Goal: Register for event/course

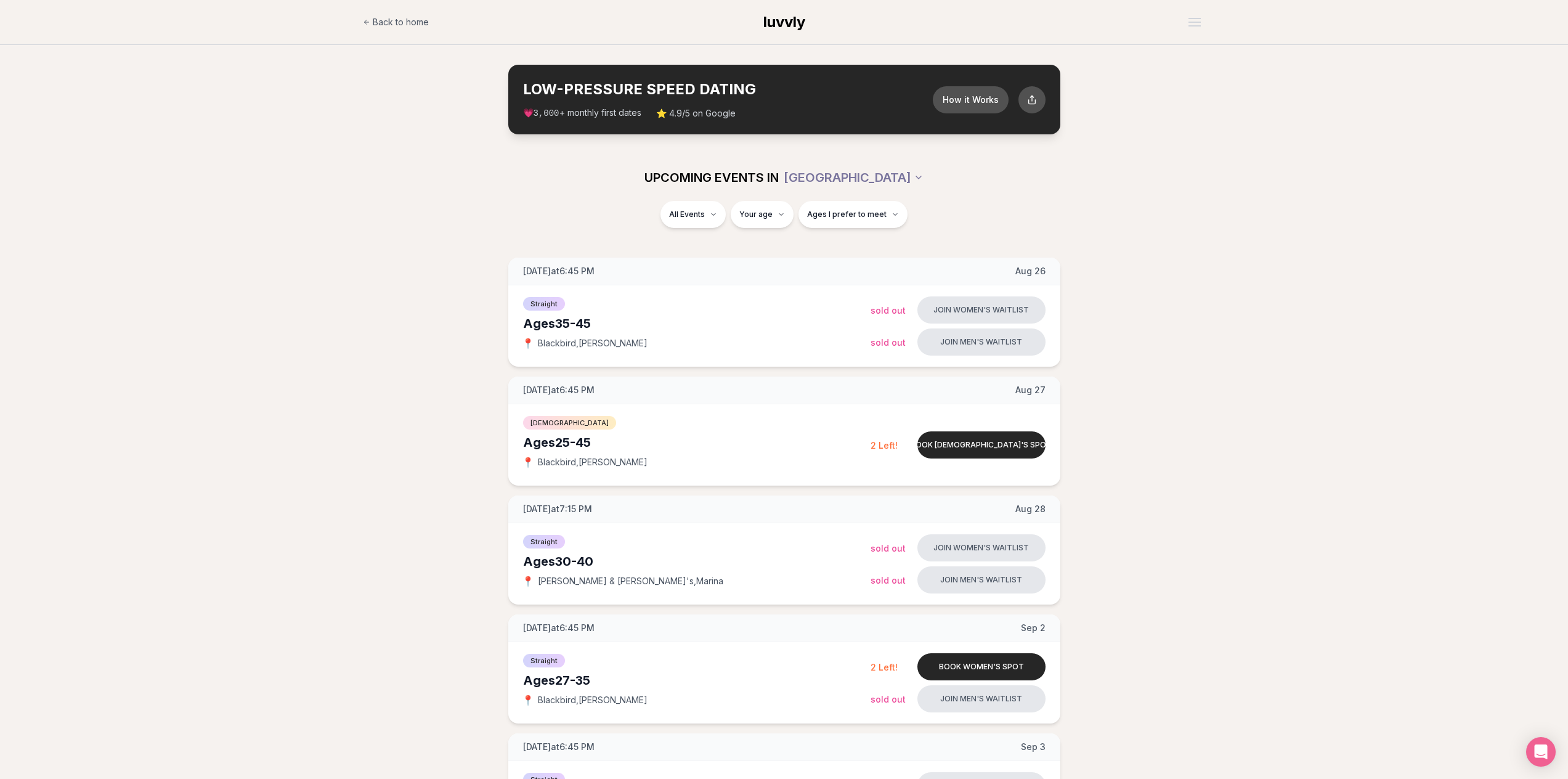
click at [290, 166] on div "UPCOMING EVENTS IN [GEOGRAPHIC_DATA] All Events Your age Ages I prefer to meet" at bounding box center [784, 198] width 1568 height 89
drag, startPoint x: 290, startPoint y: 169, endPoint x: 299, endPoint y: 171, distance: 9.2
click at [291, 169] on div "UPCOMING EVENTS IN [GEOGRAPHIC_DATA] All Events Your age Ages I prefer to meet" at bounding box center [784, 198] width 1568 height 89
click at [987, 344] on button "Join men's waitlist" at bounding box center [981, 341] width 128 height 27
